Goal: Find specific page/section: Find specific page/section

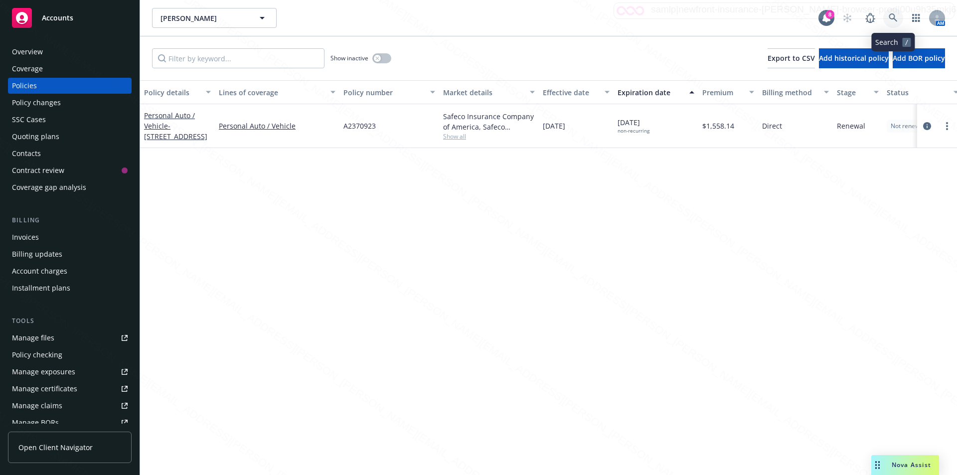
click at [892, 16] on icon at bounding box center [893, 17] width 9 height 9
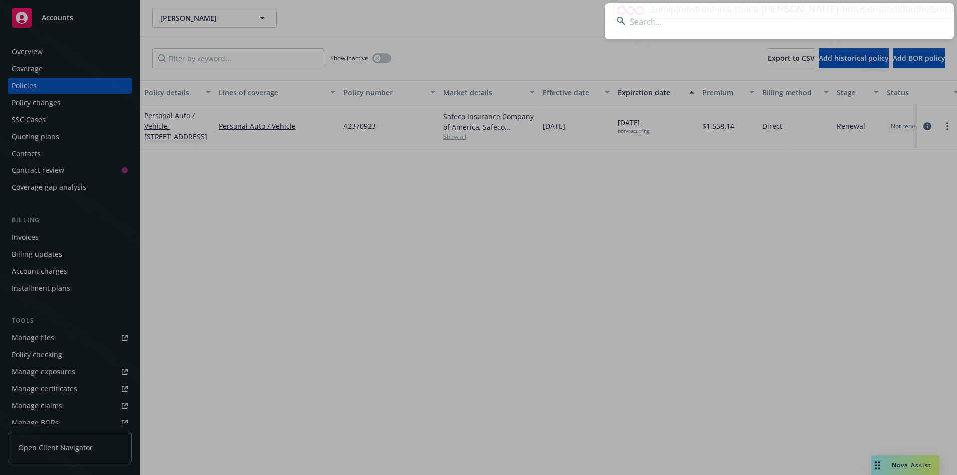
click at [636, 21] on input at bounding box center [779, 21] width 349 height 36
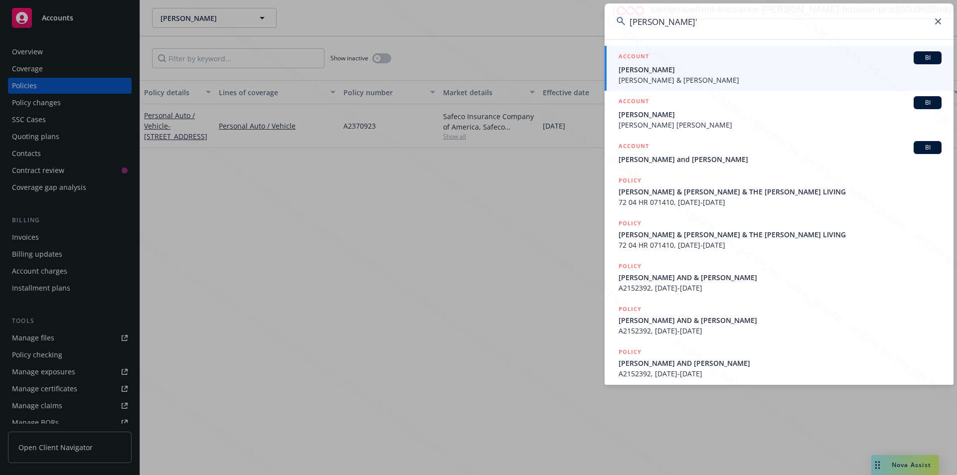
type input "[PERSON_NAME]'"
click at [668, 81] on span "[PERSON_NAME] & [PERSON_NAME]" at bounding box center [780, 80] width 323 height 10
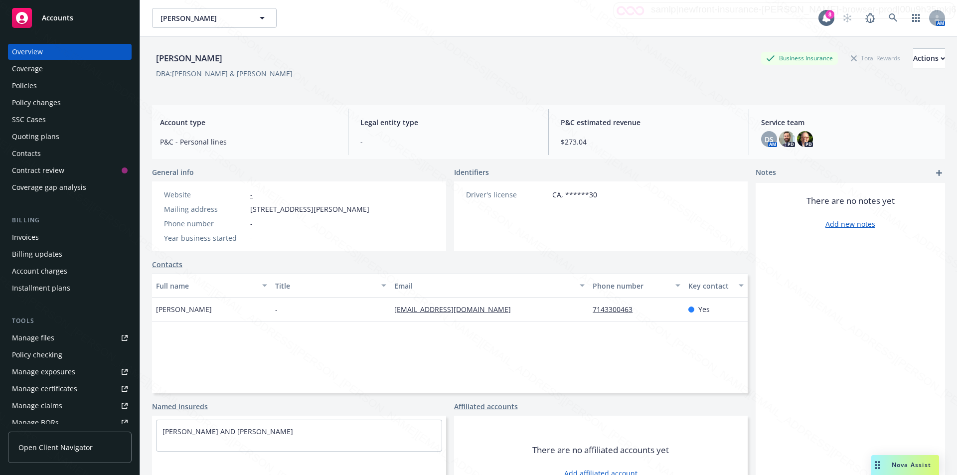
click at [33, 88] on div "Policies" at bounding box center [24, 86] width 25 height 16
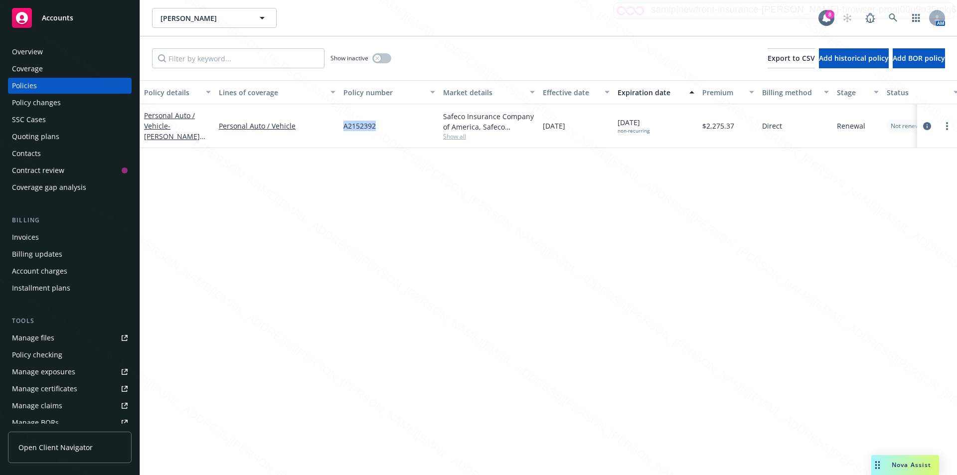
drag, startPoint x: 379, startPoint y: 128, endPoint x: 344, endPoint y: 129, distance: 35.4
click at [344, 129] on div "A2152392" at bounding box center [390, 126] width 100 height 44
copy span "A2152392"
click at [897, 17] on icon at bounding box center [893, 17] width 9 height 9
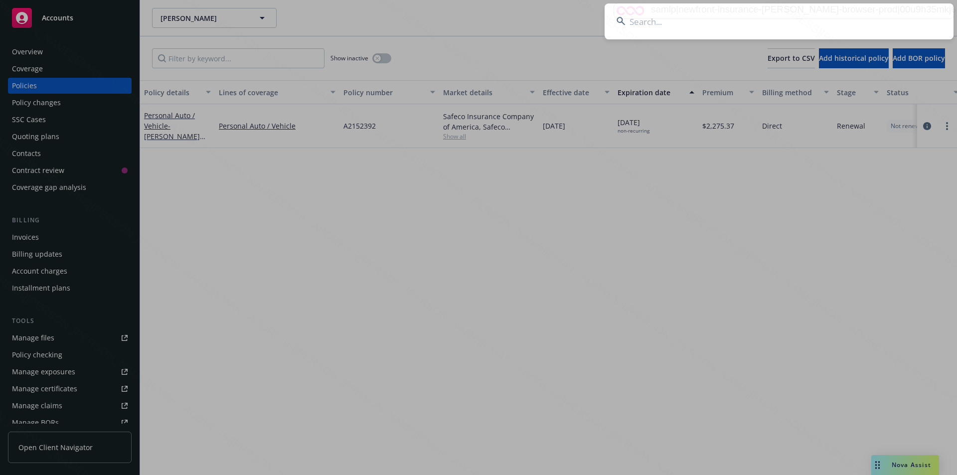
click at [748, 25] on input at bounding box center [779, 21] width 349 height 36
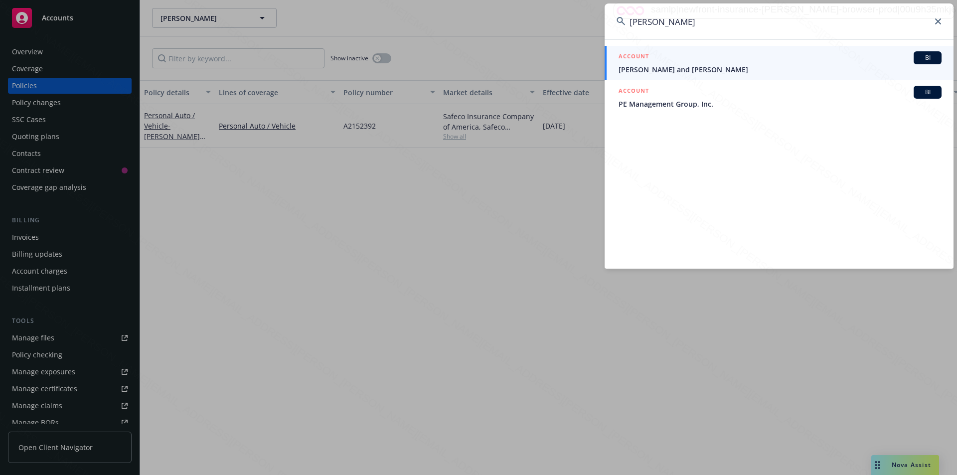
drag, startPoint x: 648, startPoint y: 19, endPoint x: 606, endPoint y: 18, distance: 41.4
click at [606, 18] on input "[PERSON_NAME]" at bounding box center [779, 21] width 349 height 36
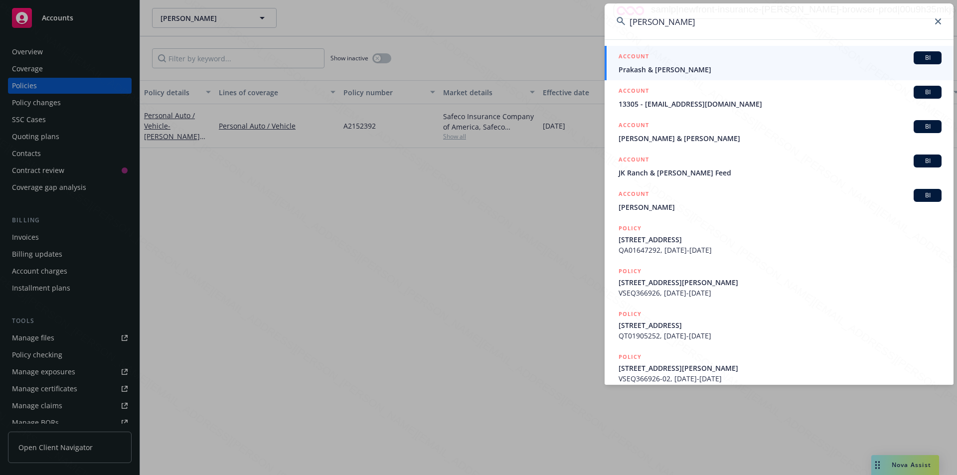
click at [672, 20] on input "[PERSON_NAME]" at bounding box center [779, 21] width 349 height 36
type input "[PERSON_NAME]"
click at [675, 72] on span "Prakash & [PERSON_NAME]" at bounding box center [780, 69] width 323 height 10
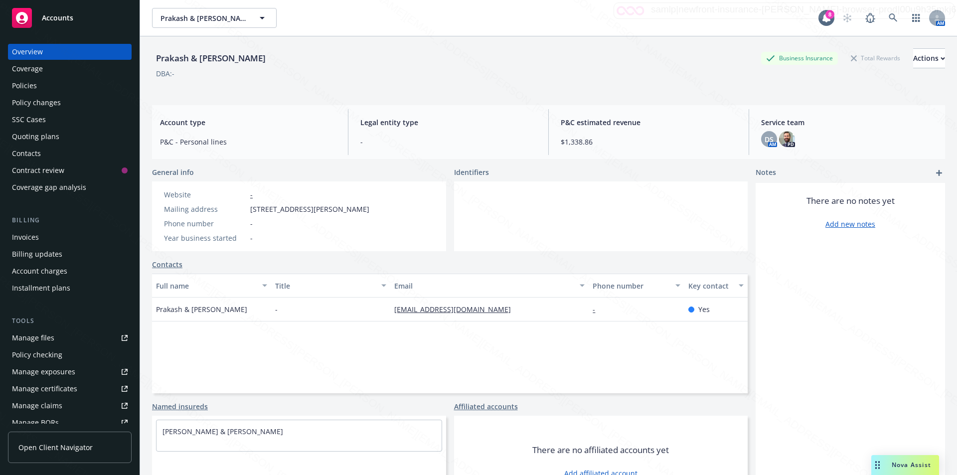
click at [32, 83] on div "Policies" at bounding box center [24, 86] width 25 height 16
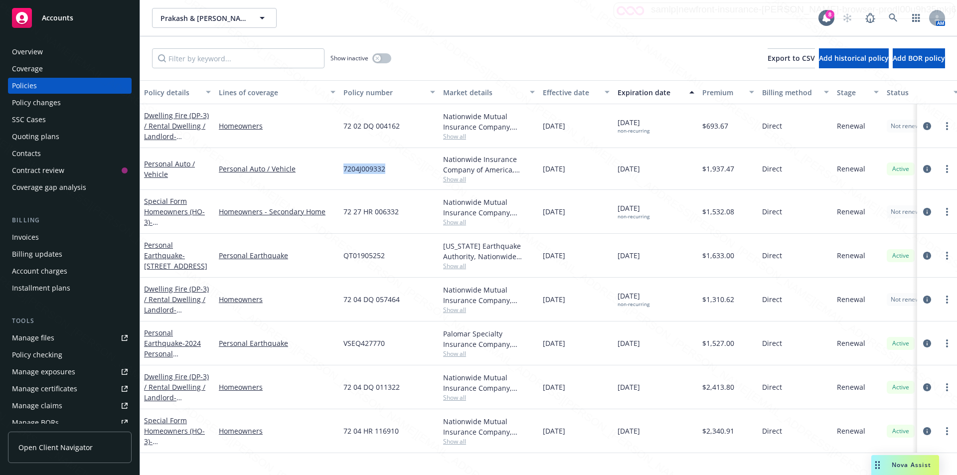
drag, startPoint x: 387, startPoint y: 171, endPoint x: 339, endPoint y: 164, distance: 48.9
click at [338, 164] on div "Personal Auto / Vehicle Personal Auto / Vehicle 7204J009332 Nationwide Insuranc…" at bounding box center [621, 169] width 962 height 42
copy div "7204J009332"
click at [233, 59] on input "Filter by keyword..." at bounding box center [238, 58] width 173 height 20
type input "a"
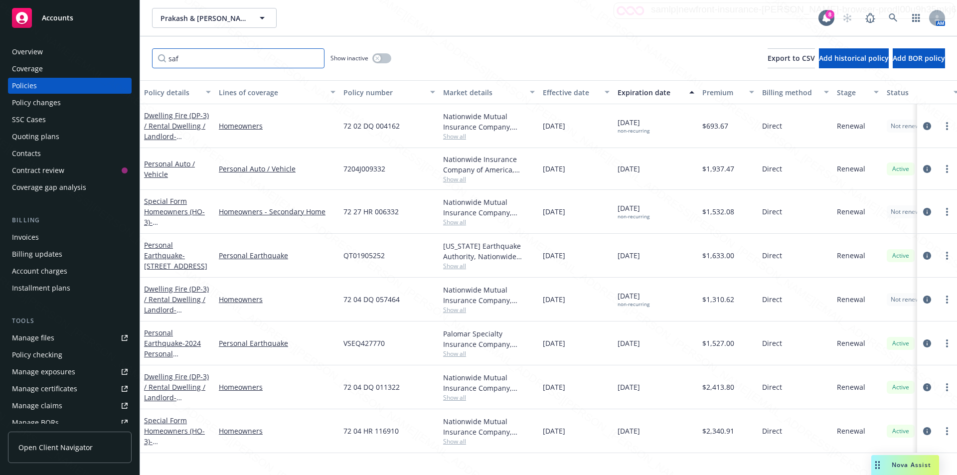
type input "safe"
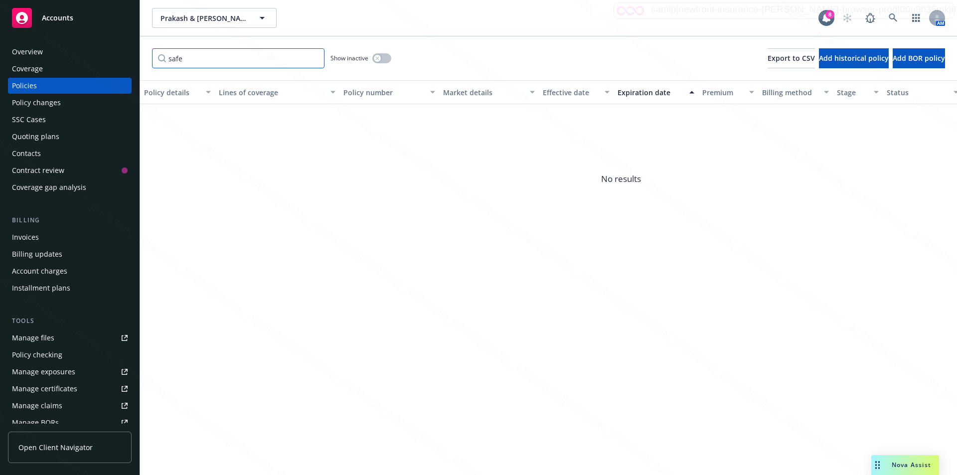
drag, startPoint x: 212, startPoint y: 61, endPoint x: 120, endPoint y: 69, distance: 92.5
click at [120, 69] on div "Accounts Overview Coverage Policies Policy changes SSC Cases Quoting plans Cont…" at bounding box center [478, 237] width 957 height 475
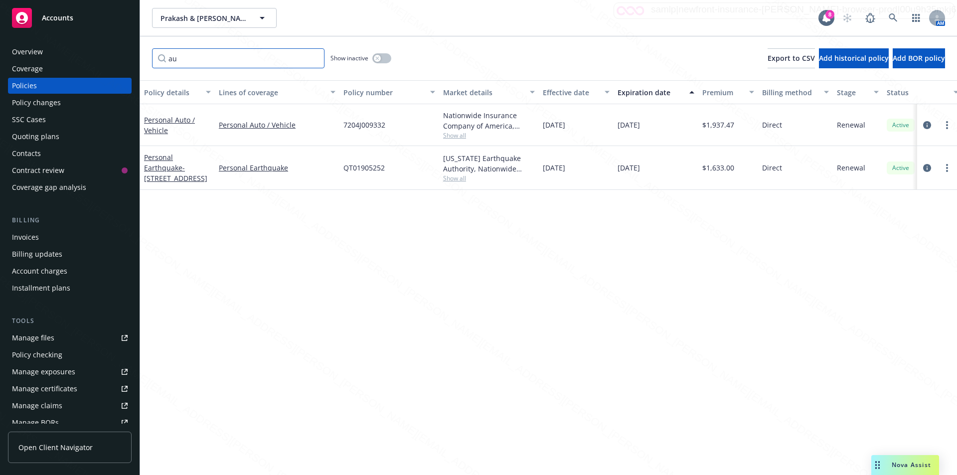
type input "a"
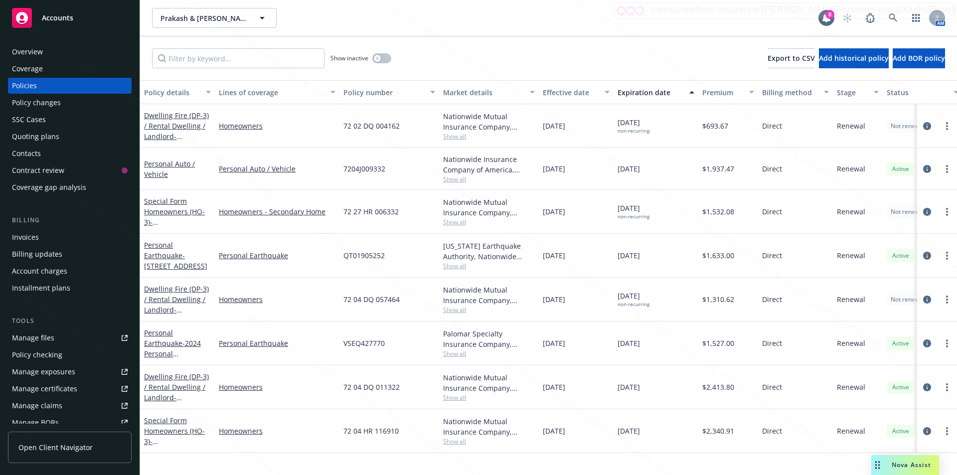
click at [375, 185] on div "7204J009332" at bounding box center [390, 169] width 100 height 42
drag, startPoint x: 384, startPoint y: 170, endPoint x: 343, endPoint y: 165, distance: 41.7
click at [340, 165] on div "7204J009332" at bounding box center [390, 169] width 100 height 42
copy span "7204J009332"
drag, startPoint x: 402, startPoint y: 128, endPoint x: 347, endPoint y: 125, distance: 55.4
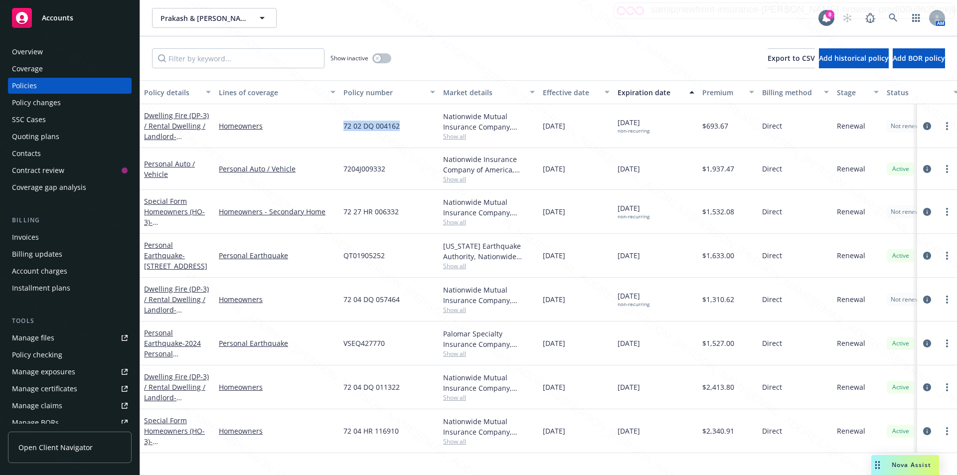
click at [340, 125] on div "72 02 DQ 004162" at bounding box center [390, 126] width 100 height 44
copy span "72 02 DQ 004162"
